Goal: Information Seeking & Learning: Learn about a topic

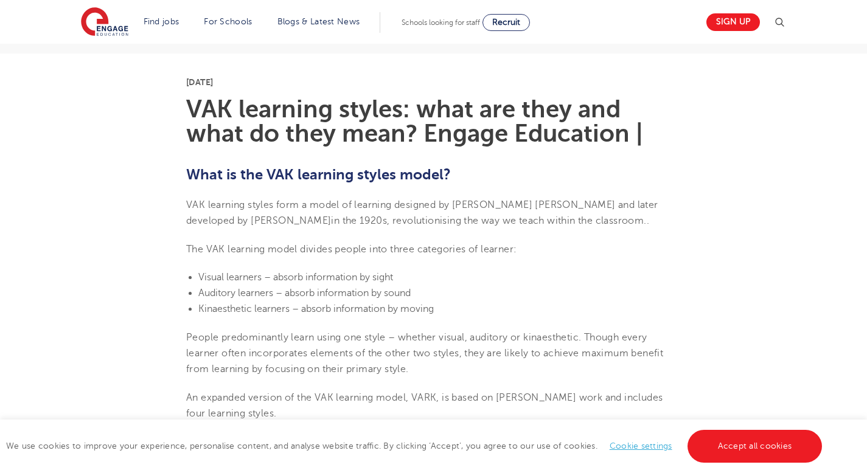
scroll to position [285, 0]
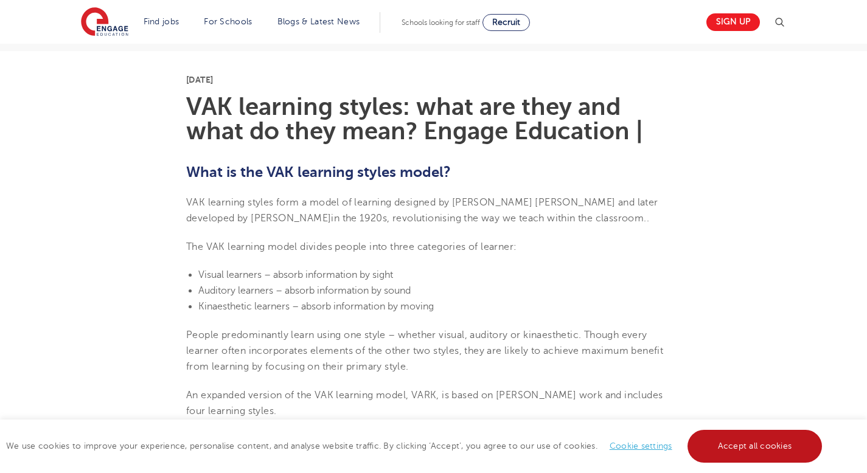
click at [731, 446] on link "Accept all cookies" at bounding box center [755, 446] width 135 height 33
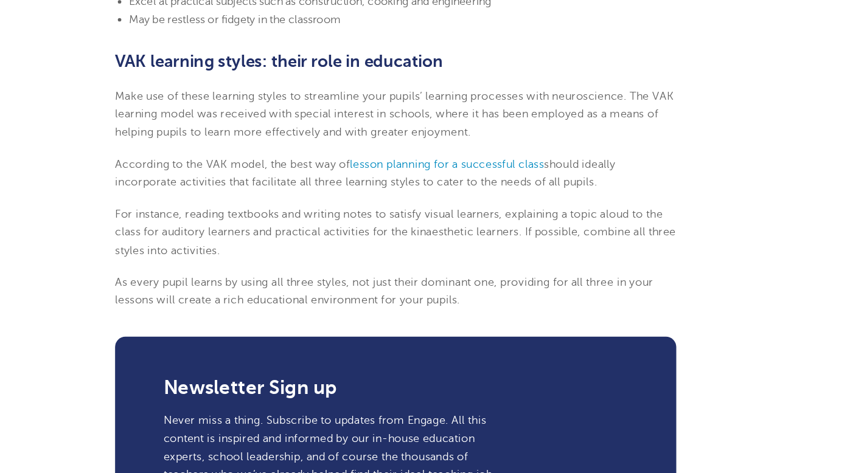
scroll to position [1426, 0]
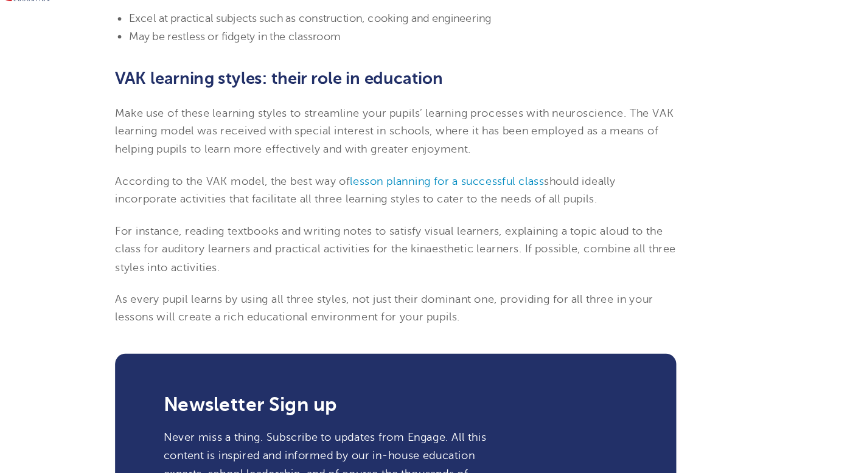
click at [591, 132] on span "Make use of these learning styles to streamline your pupils’ learning processes…" at bounding box center [432, 150] width 492 height 43
click at [610, 133] on span "Make use of these learning styles to streamline your pupils’ learning processes…" at bounding box center [432, 150] width 492 height 43
click at [624, 139] on div at bounding box center [624, 139] width 0 height 0
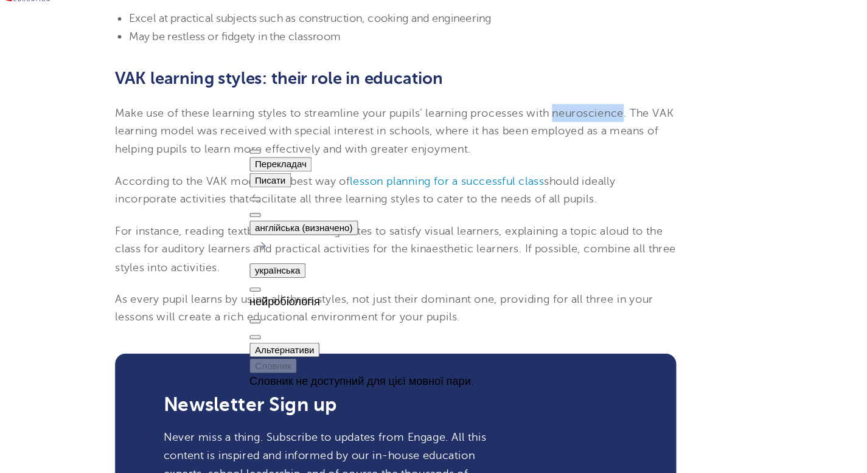
click at [315, 223] on button at bounding box center [310, 225] width 10 height 4
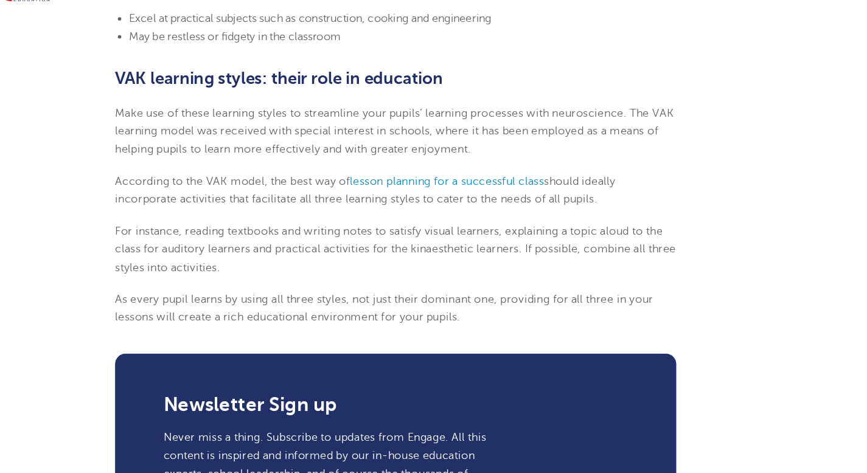
click at [632, 165] on p "Make use of these learning styles to streamline your pupils’ learning processes…" at bounding box center [433, 151] width 495 height 48
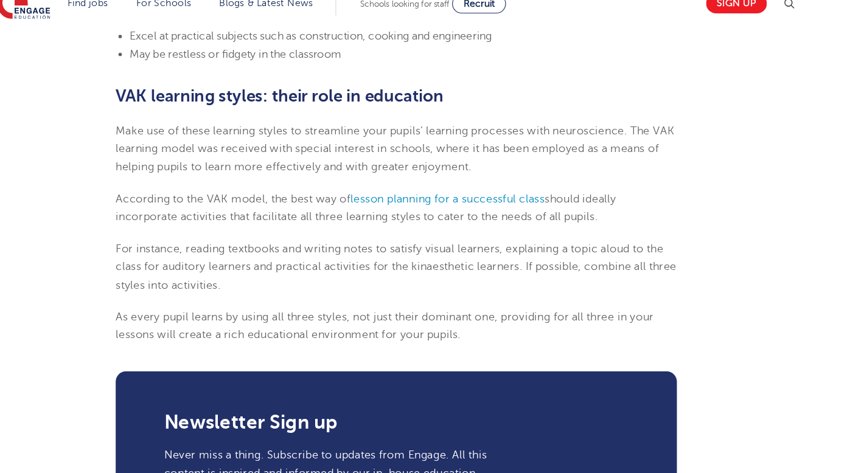
drag, startPoint x: 450, startPoint y: 254, endPoint x: 544, endPoint y: 255, distance: 94.3
click at [544, 255] on span "For instance, reading textbooks and writing notes to satisfy visual learners, e…" at bounding box center [433, 254] width 495 height 43
click at [544, 259] on div at bounding box center [544, 259] width 0 height 0
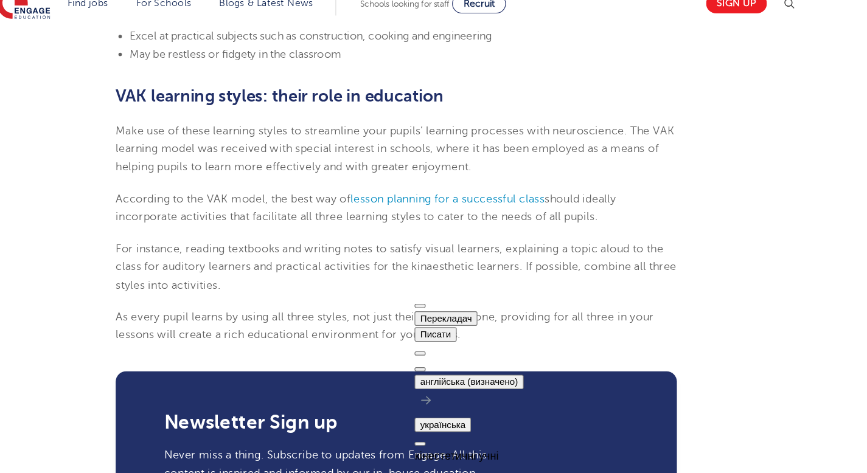
click at [565, 269] on p "For instance, reading textbooks and writing notes to satisfy visual learners, e…" at bounding box center [433, 255] width 495 height 48
